Goal: Navigation & Orientation: Find specific page/section

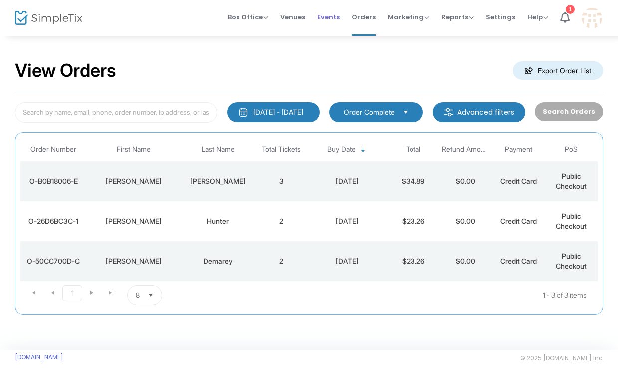
click at [328, 18] on span "Events" at bounding box center [328, 16] width 22 height 25
click at [332, 18] on span "Events" at bounding box center [328, 16] width 22 height 25
click at [331, 18] on span "Events" at bounding box center [328, 16] width 22 height 25
